Goal: Transaction & Acquisition: Register for event/course

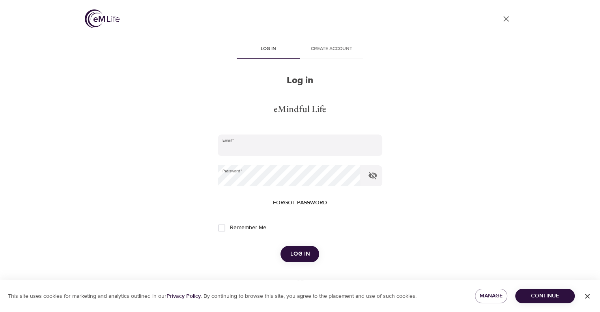
type input "[EMAIL_ADDRESS][DOMAIN_NAME]"
click at [304, 259] on span "Log in" at bounding box center [300, 254] width 20 height 10
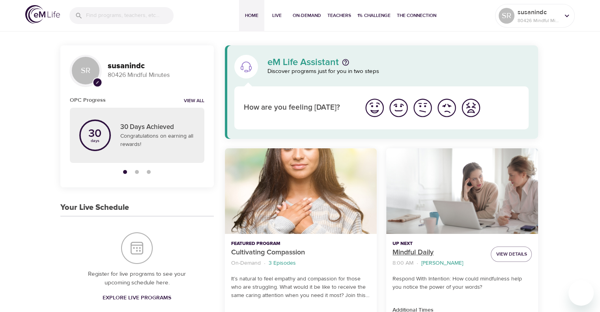
click at [412, 254] on p "Mindful Daily" at bounding box center [439, 252] width 92 height 11
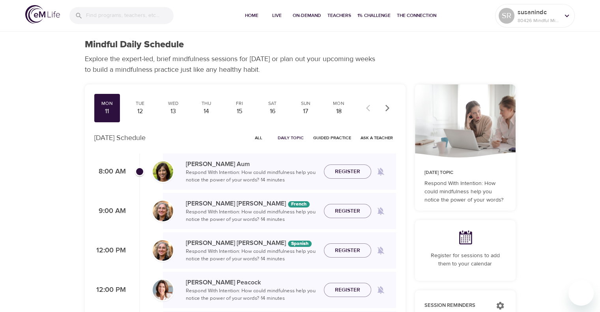
checkbox input "true"
click at [176, 99] on div "Wed 13" at bounding box center [173, 108] width 26 height 28
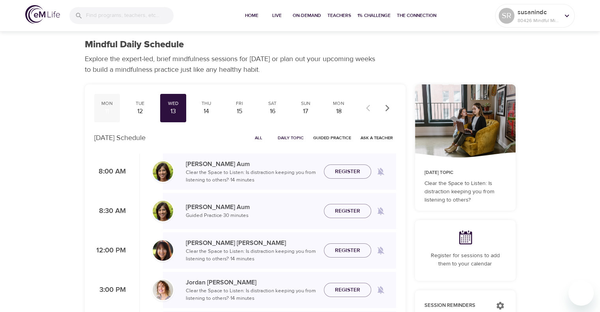
click at [112, 104] on div "Mon" at bounding box center [107, 103] width 20 height 7
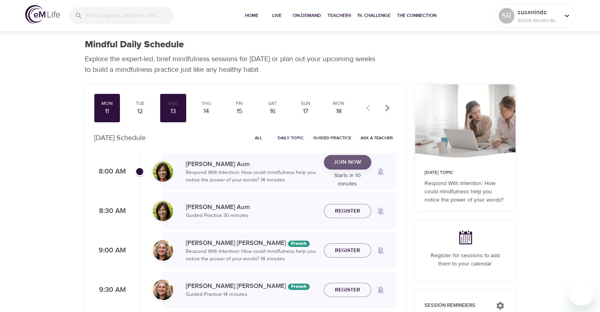
click at [362, 167] on span "Join Now" at bounding box center [347, 162] width 35 height 10
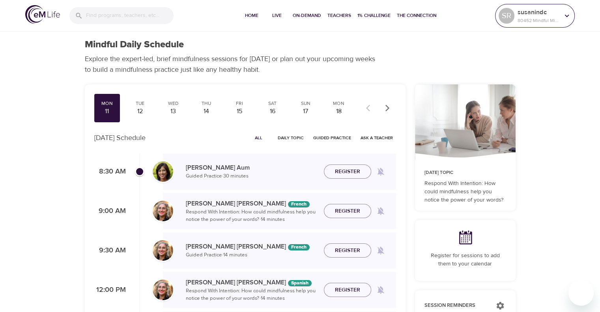
click at [566, 11] on icon at bounding box center [567, 15] width 9 height 9
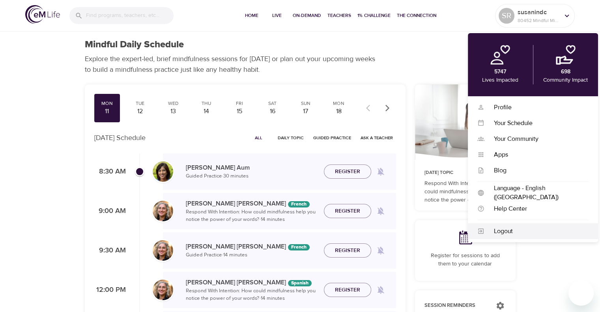
click at [509, 233] on div "Logout" at bounding box center [537, 231] width 104 height 9
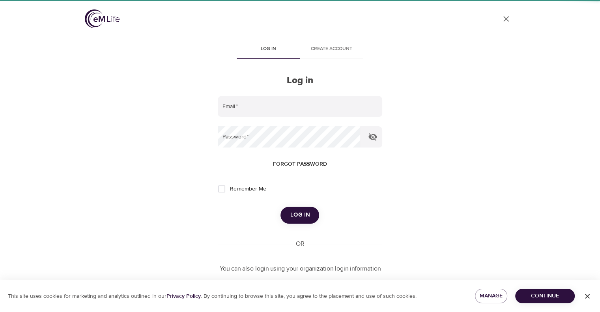
type input "[EMAIL_ADDRESS][DOMAIN_NAME]"
